Goal: Transaction & Acquisition: Obtain resource

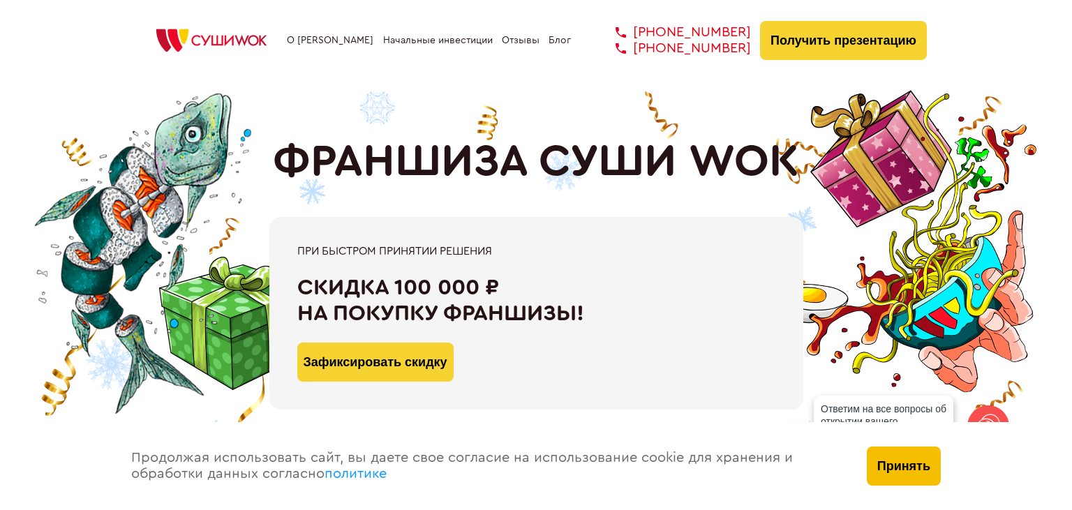
click at [912, 473] on button "Принять" at bounding box center [904, 466] width 74 height 39
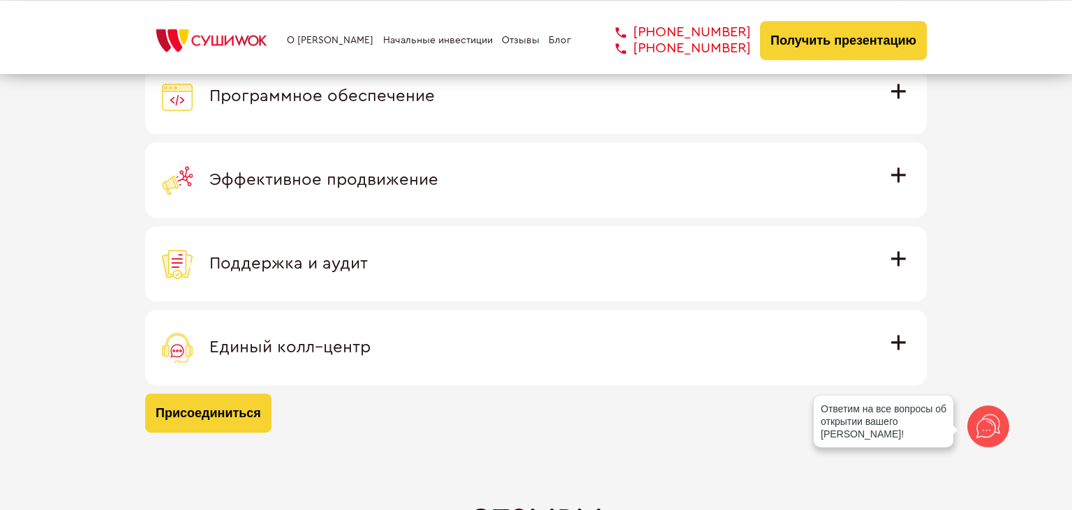
scroll to position [4201, 0]
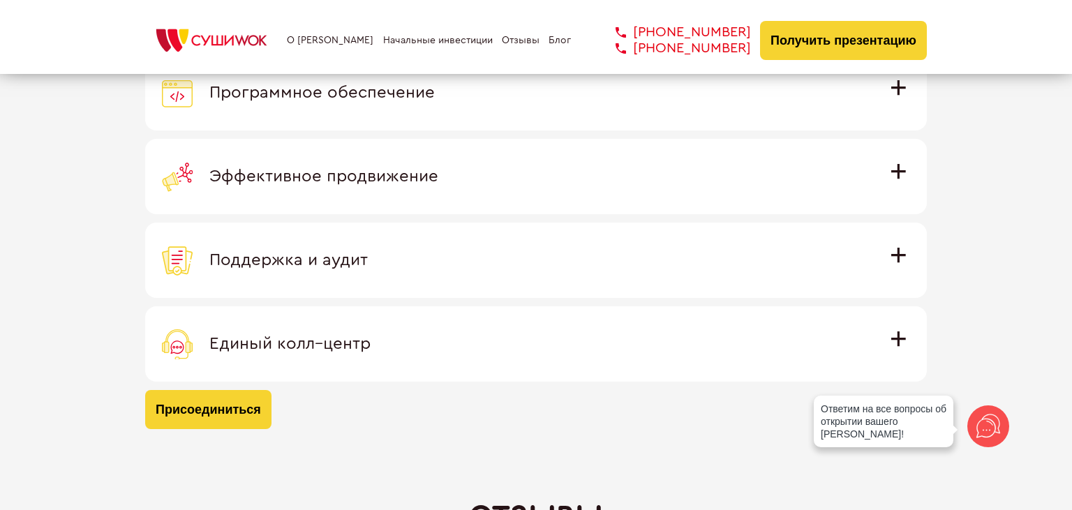
click at [435, 96] on span "Программное обеспечение" at bounding box center [321, 92] width 225 height 17
click at [0, 0] on input "Программное обеспечение Программное обеспечение разработано специально для [PER…" at bounding box center [0, 0] width 0 height 0
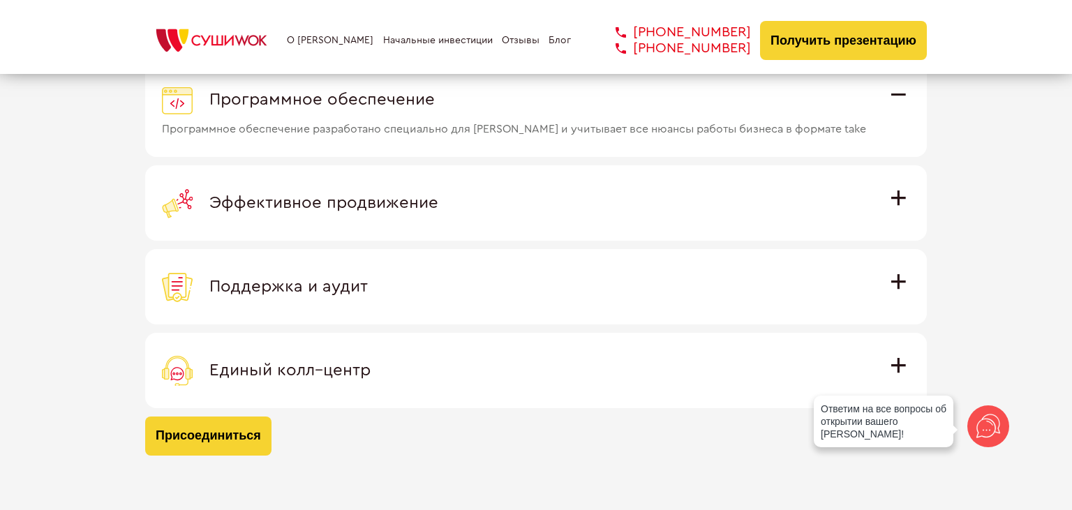
scroll to position [4154, 0]
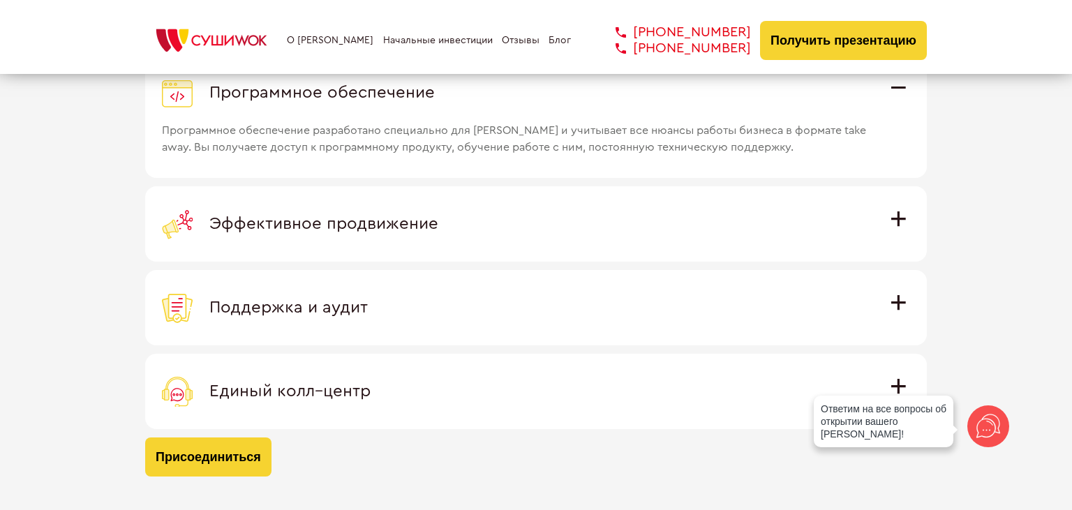
click at [438, 229] on span "Эффективное продвижение" at bounding box center [323, 224] width 229 height 17
click at [0, 0] on input "Эффективное продвижение Все рекламные материалы предоставляются централизованно…" at bounding box center [0, 0] width 0 height 0
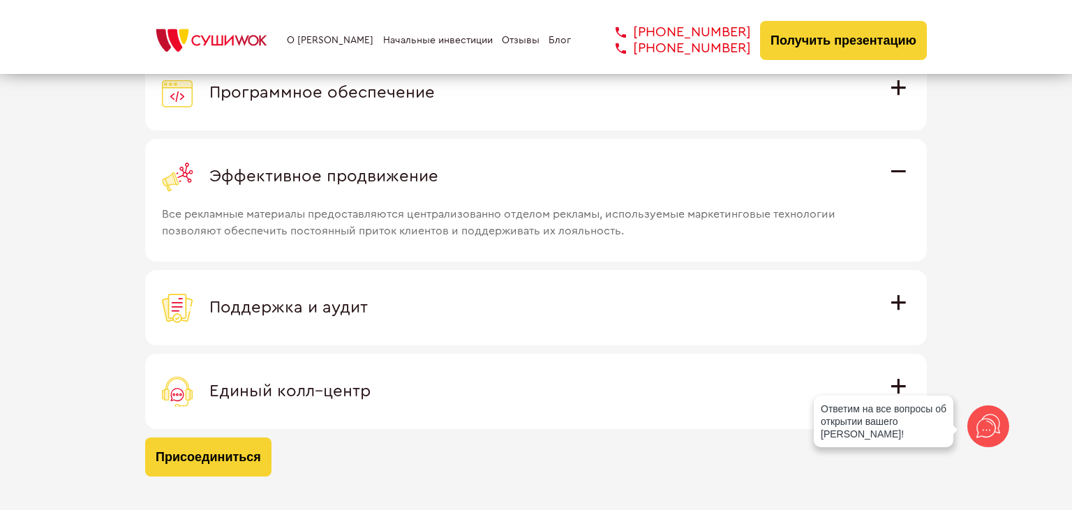
click at [368, 311] on span "Поддержка и аудит" at bounding box center [288, 307] width 158 height 17
click at [0, 0] on input "Поддержка и аудит Аудит работы с целью поиска точек роста и постоянная поддержк…" at bounding box center [0, 0] width 0 height 0
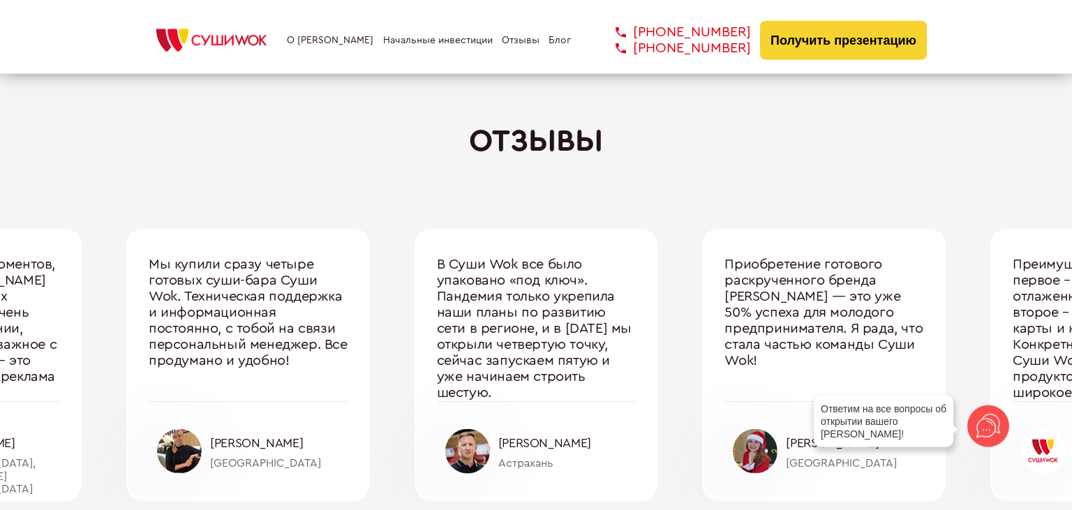
scroll to position [4596, 0]
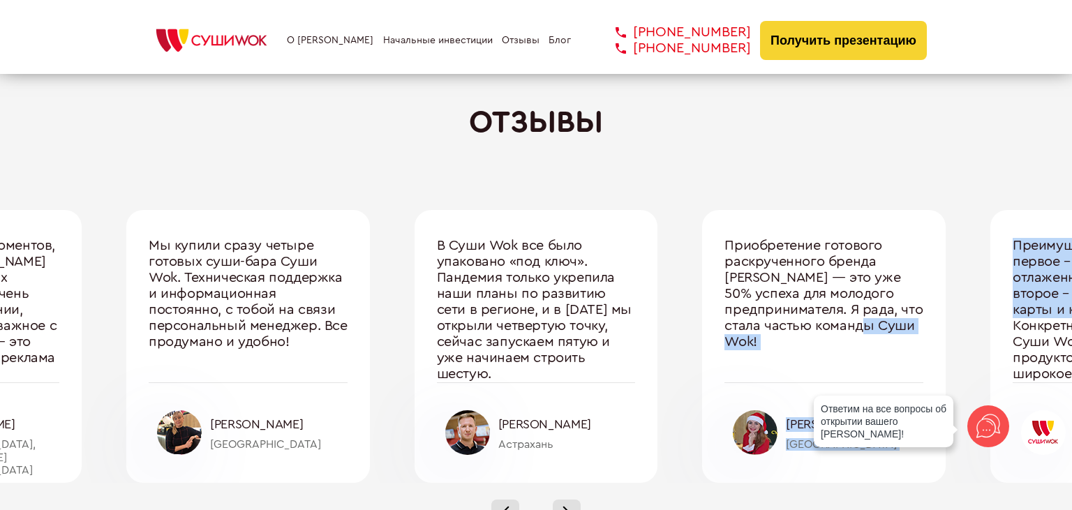
drag, startPoint x: 1006, startPoint y: 329, endPoint x: 900, endPoint y: 329, distance: 105.4
click at [900, 329] on div "Один из ключевых моментов, по которым [PERSON_NAME] на голову выше своих конкур…" at bounding box center [536, 346] width 1440 height 273
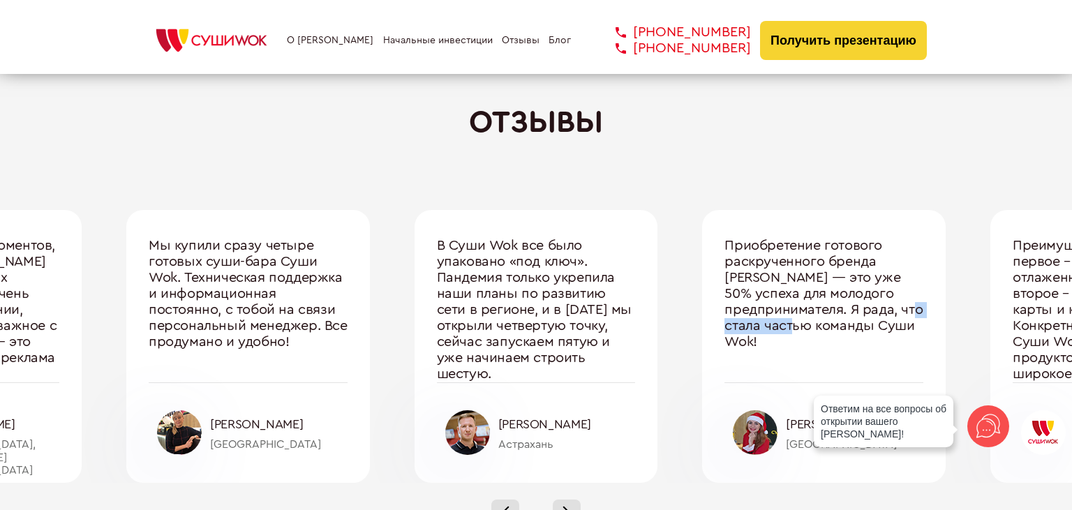
drag, startPoint x: 829, startPoint y: 327, endPoint x: 748, endPoint y: 331, distance: 81.1
click at [748, 331] on div "Приобретение готового раскрученного бренда [PERSON_NAME] — это уже 50% успеха д…" at bounding box center [824, 310] width 199 height 144
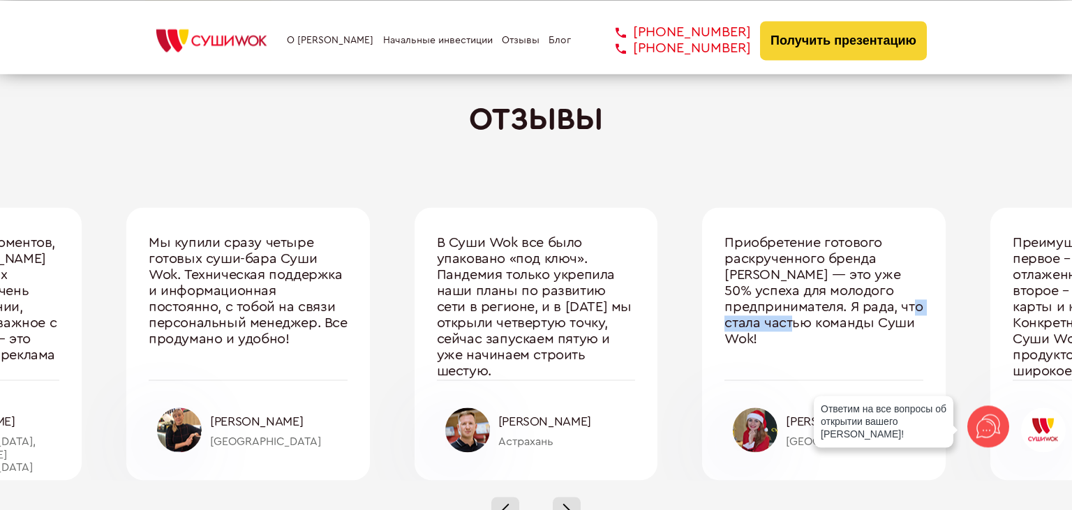
scroll to position [4670, 0]
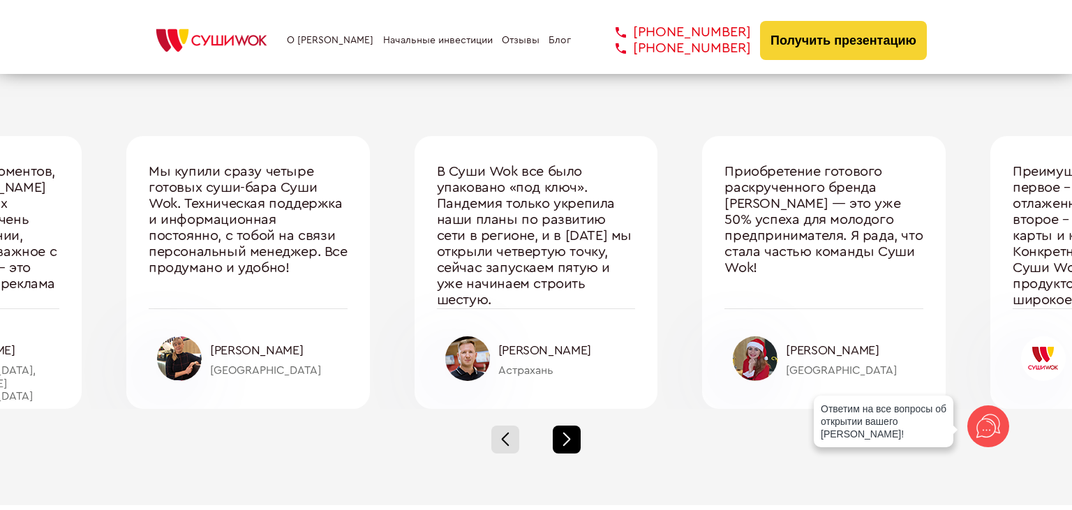
click at [567, 440] on div at bounding box center [567, 440] width 28 height 28
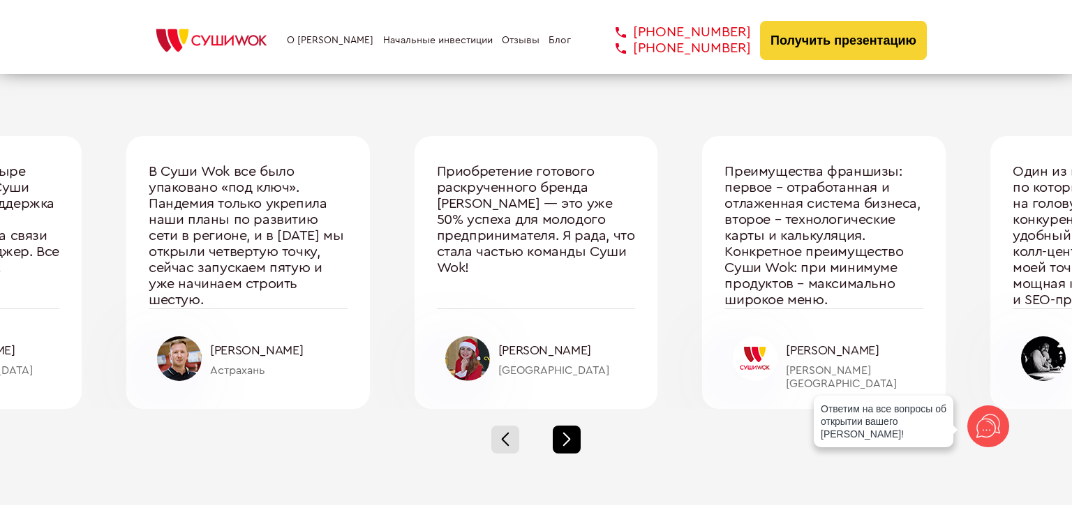
click at [567, 440] on div at bounding box center [567, 440] width 28 height 28
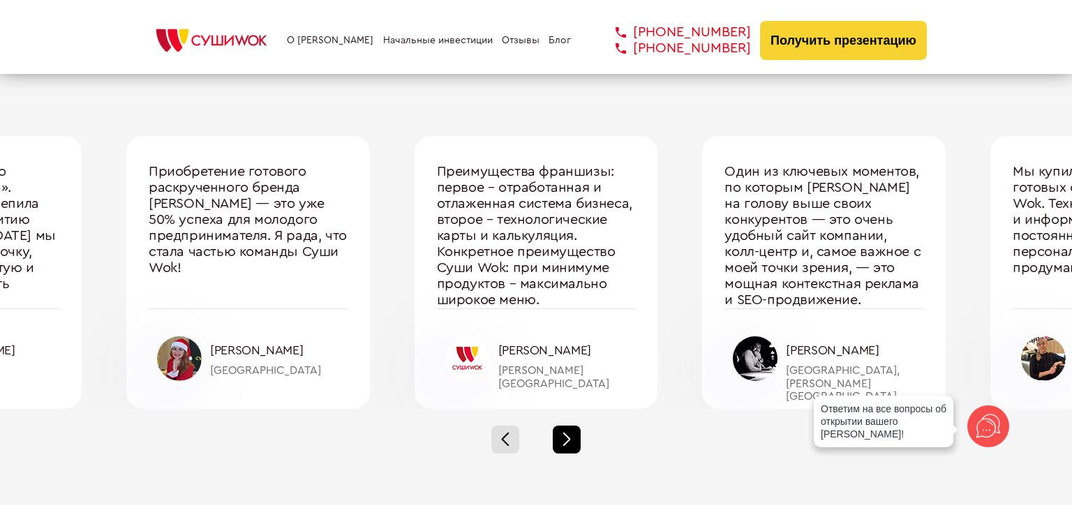
click at [567, 441] on div at bounding box center [567, 440] width 28 height 28
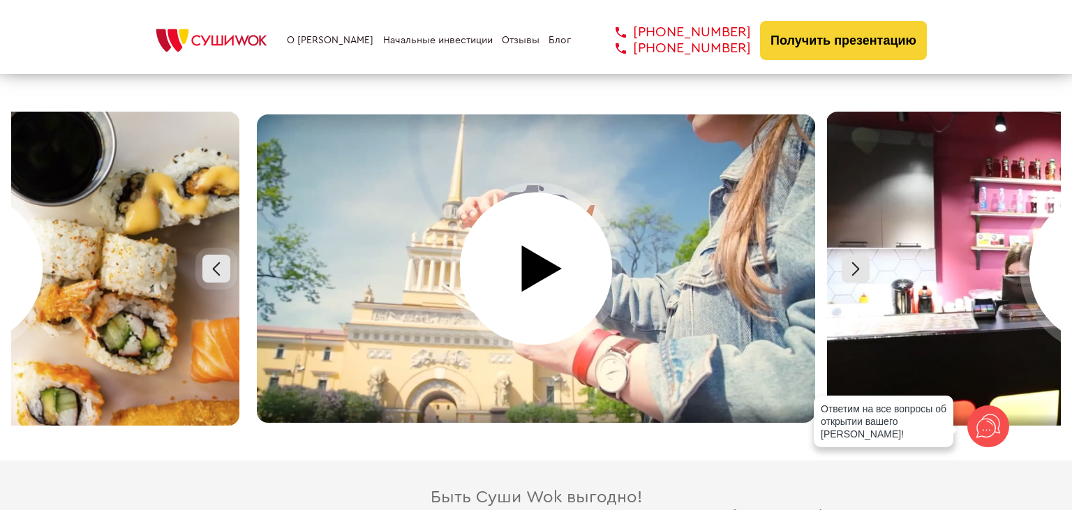
scroll to position [6291, 0]
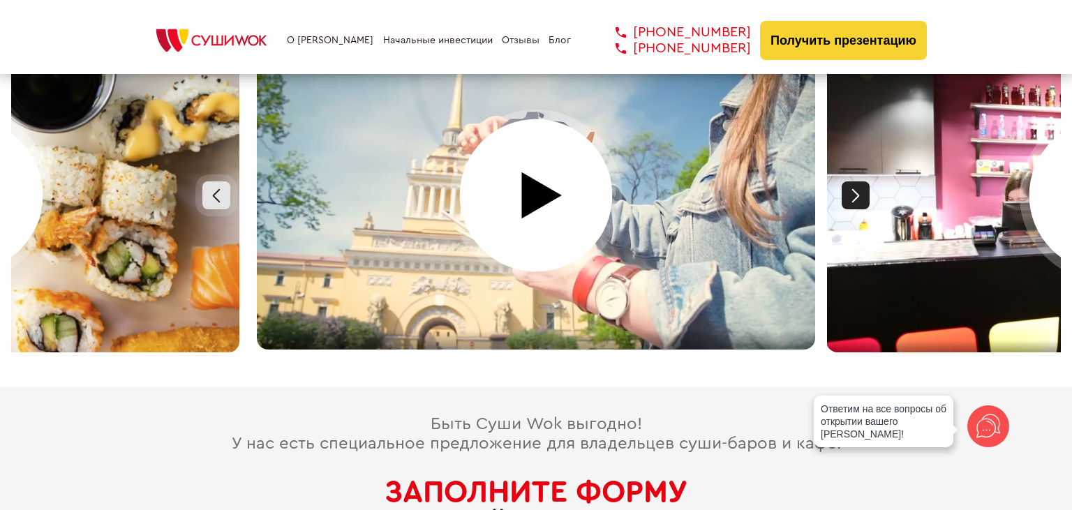
click at [853, 188] on div at bounding box center [856, 195] width 28 height 28
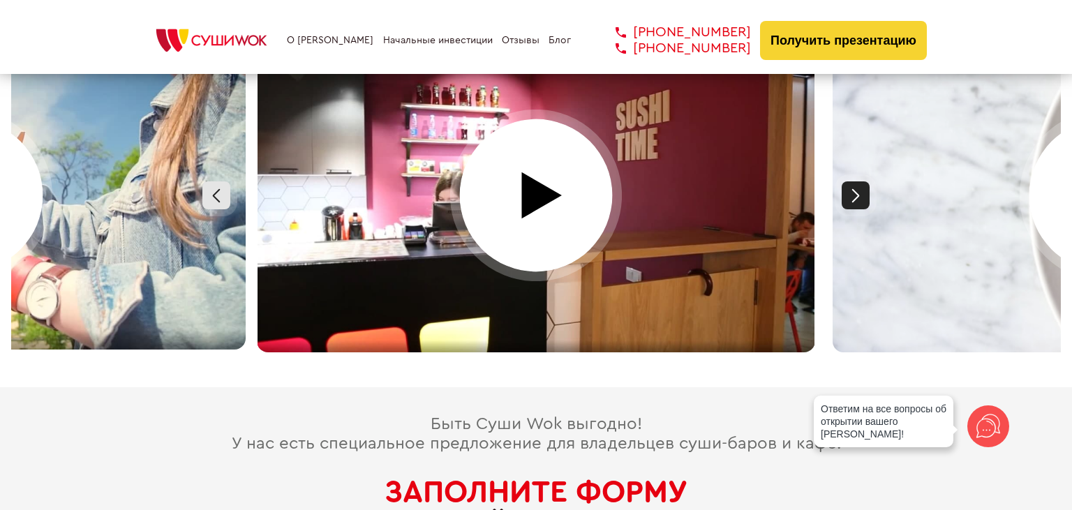
click at [853, 188] on div at bounding box center [856, 195] width 28 height 28
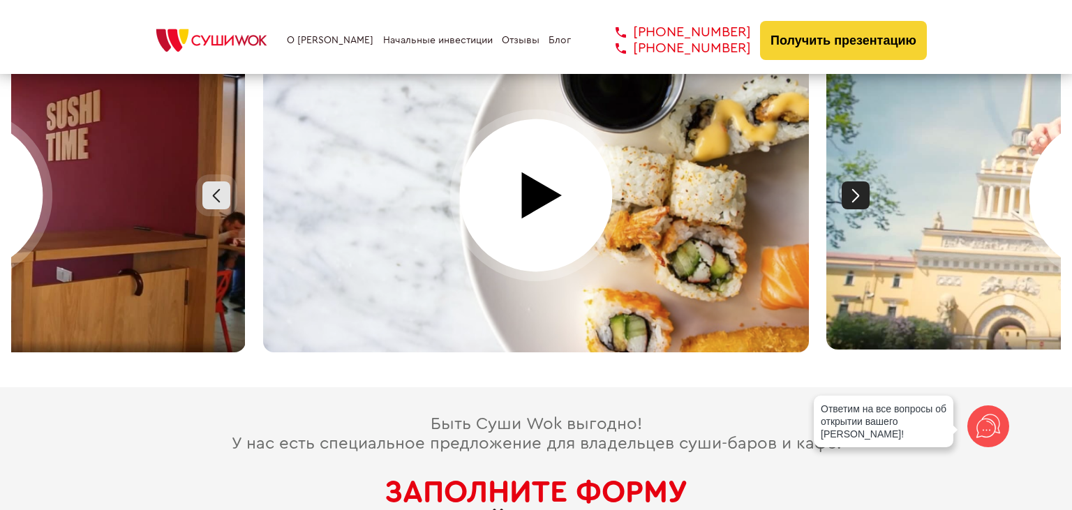
click at [853, 188] on div at bounding box center [856, 195] width 28 height 28
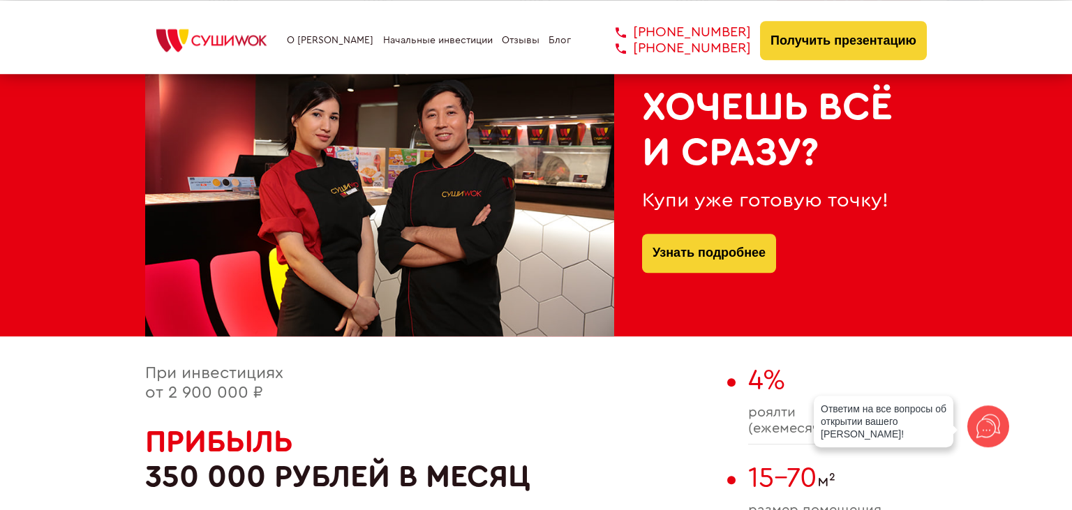
scroll to position [589, 0]
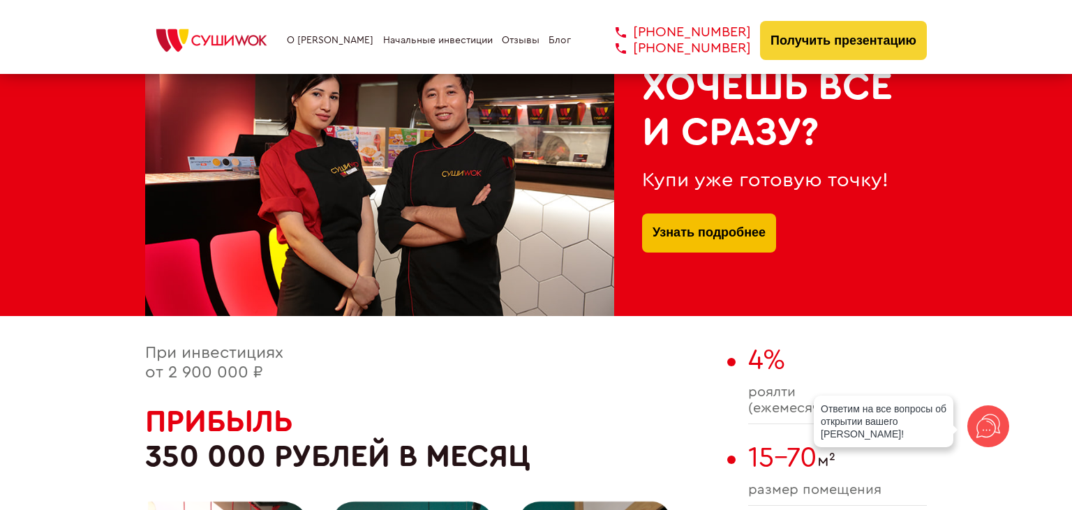
click at [733, 253] on link "Узнать подробнее" at bounding box center [709, 233] width 113 height 39
